Goal: Information Seeking & Learning: Learn about a topic

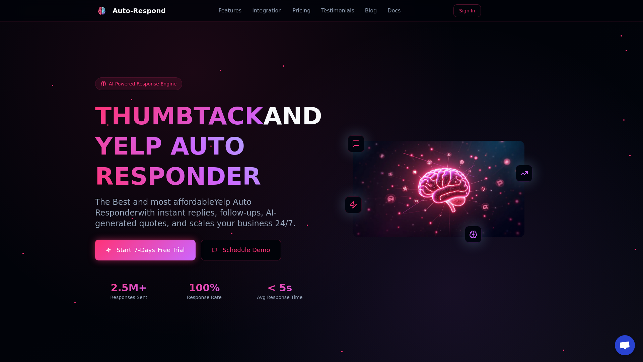
click at [365, 11] on link "Blog" at bounding box center [371, 11] width 12 height 8
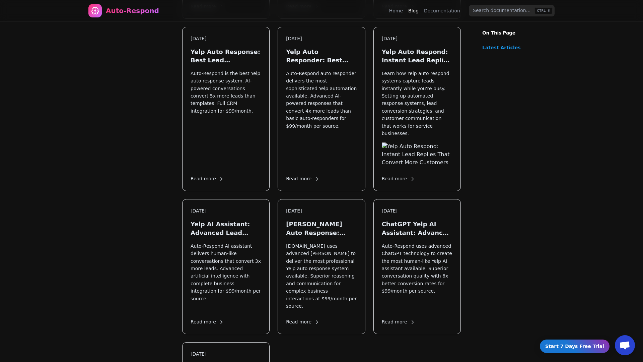
scroll to position [707, 0]
